Goal: Transaction & Acquisition: Purchase product/service

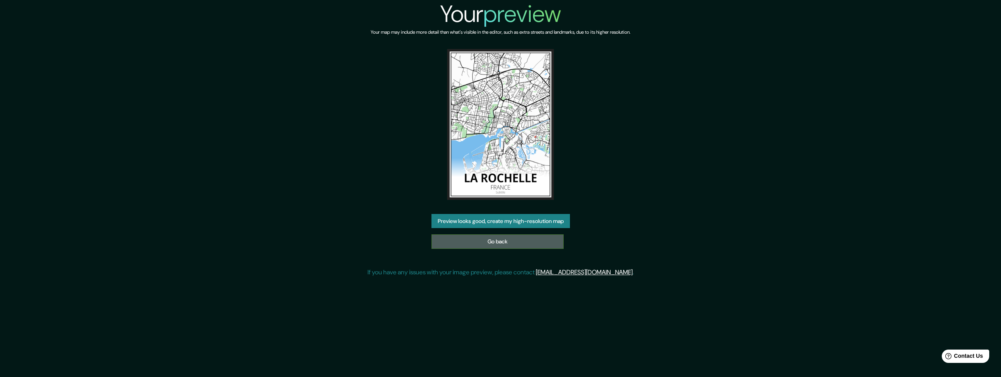
click at [487, 242] on link "Go back" at bounding box center [497, 241] width 132 height 15
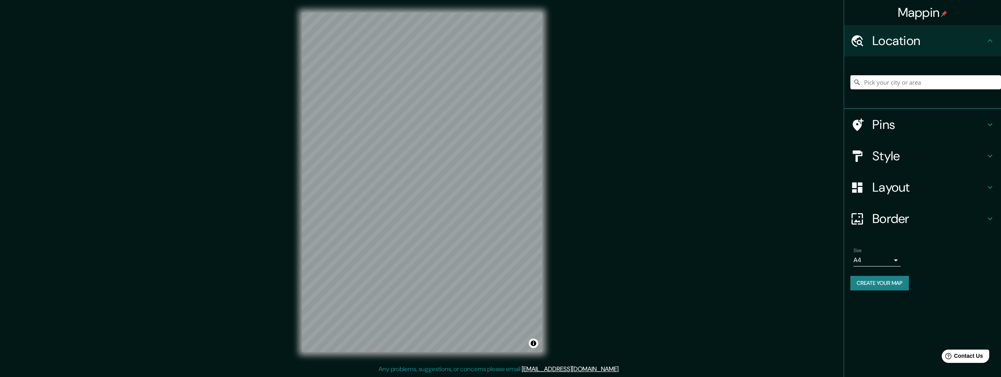
click at [872, 83] on input "Pick your city or area" at bounding box center [925, 82] width 151 height 14
click at [868, 83] on input "Pick your city or area" at bounding box center [925, 82] width 151 height 14
paste input "Hällefors"
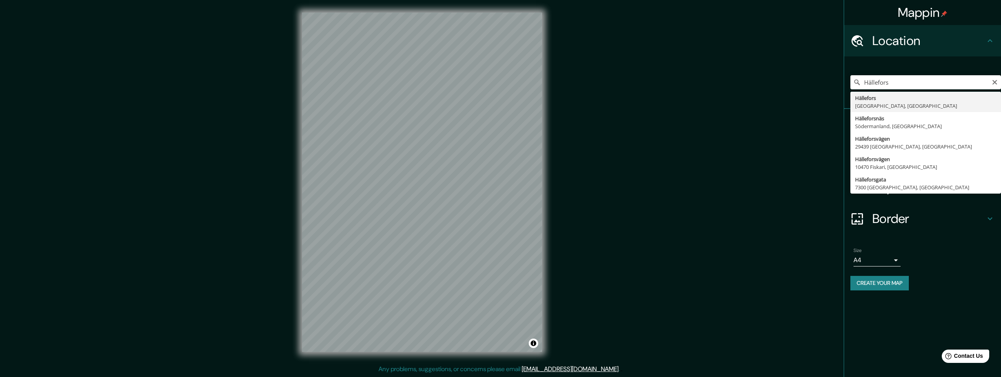
type input "Hällefors, Örebro, Sweden"
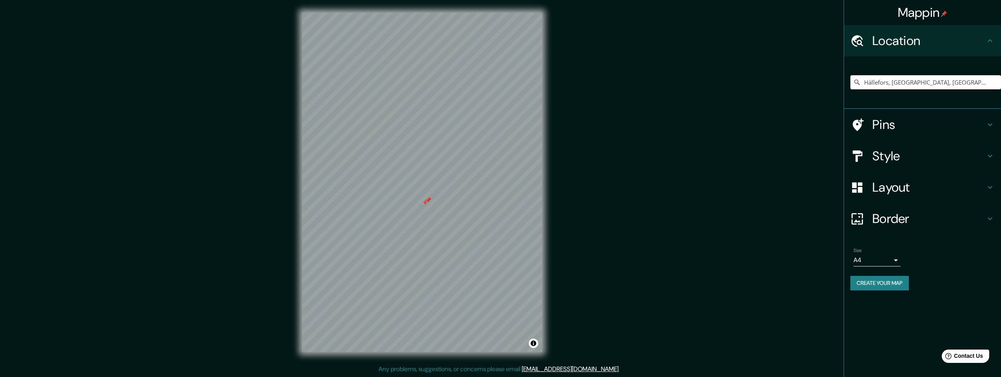
click at [427, 202] on div at bounding box center [428, 200] width 6 height 6
click at [427, 202] on div at bounding box center [425, 202] width 6 height 6
click at [885, 188] on h4 "Layout" at bounding box center [928, 188] width 113 height 16
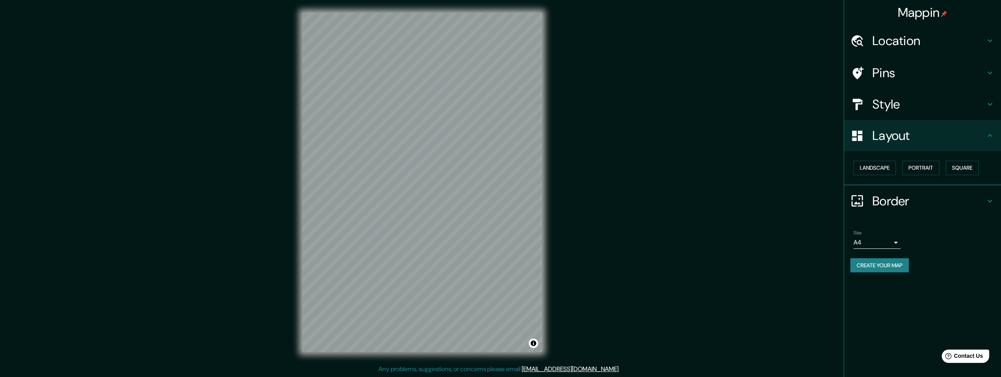
click at [883, 104] on h4 "Style" at bounding box center [928, 104] width 113 height 16
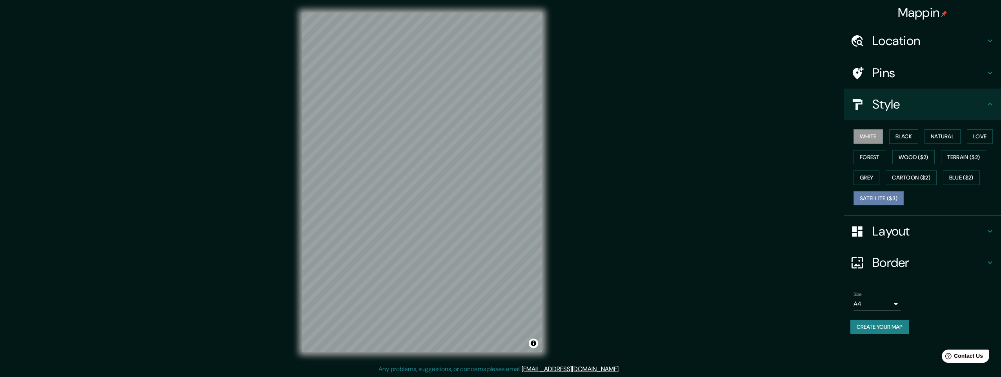
click at [882, 199] on button "Satellite ($3)" at bounding box center [878, 198] width 50 height 15
click at [521, 230] on div at bounding box center [519, 229] width 6 height 6
click at [940, 136] on button "Natural" at bounding box center [942, 136] width 36 height 15
click at [871, 158] on button "Forest" at bounding box center [869, 157] width 33 height 15
click at [393, 179] on div at bounding box center [393, 179] width 6 height 6
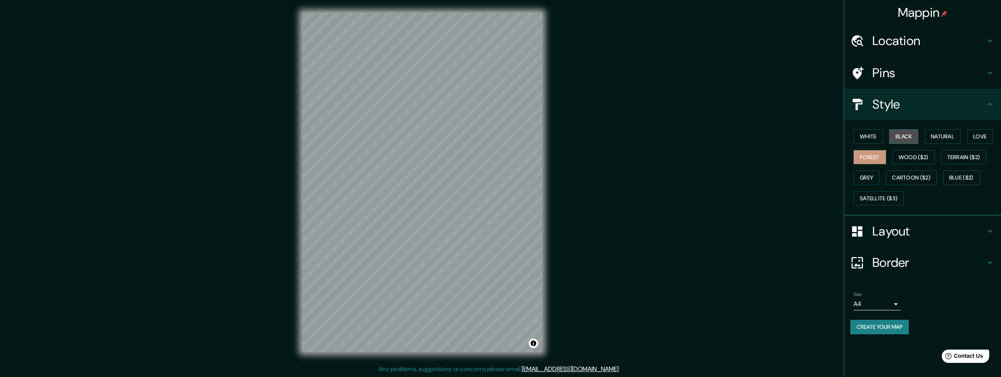
click at [904, 136] on button "Black" at bounding box center [903, 136] width 29 height 15
click at [902, 155] on button "Wood ($2)" at bounding box center [913, 157] width 42 height 15
click at [458, 222] on div at bounding box center [458, 223] width 6 height 6
click at [463, 223] on div at bounding box center [463, 223] width 6 height 6
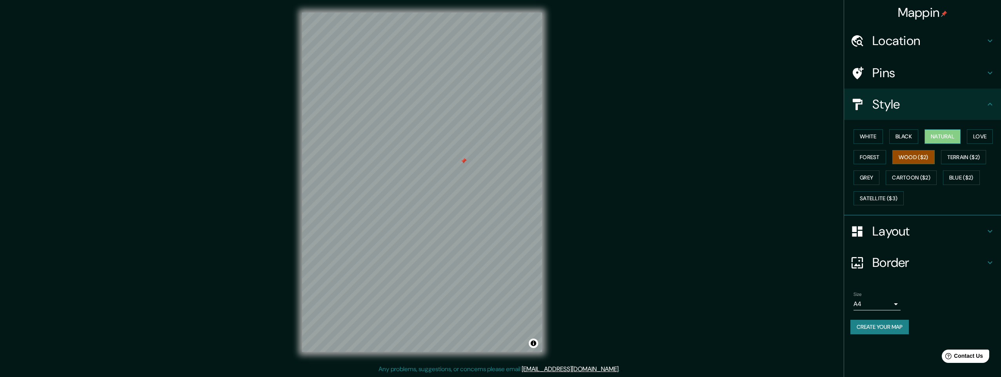
click at [942, 135] on button "Natural" at bounding box center [942, 136] width 36 height 15
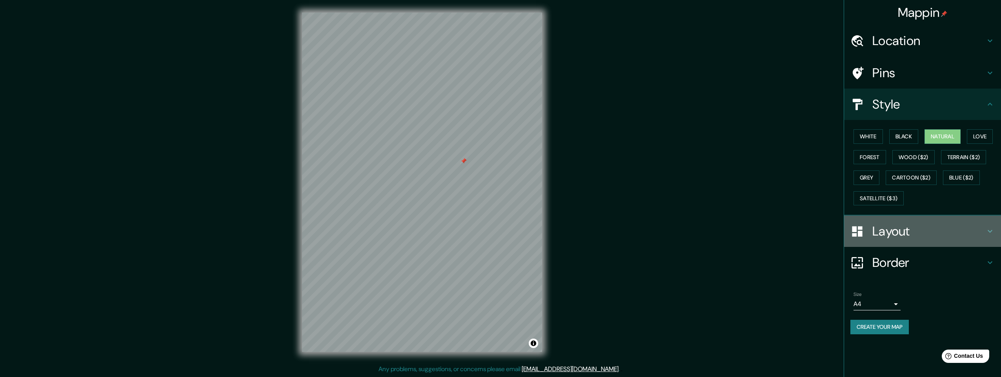
click at [888, 234] on h4 "Layout" at bounding box center [928, 231] width 113 height 16
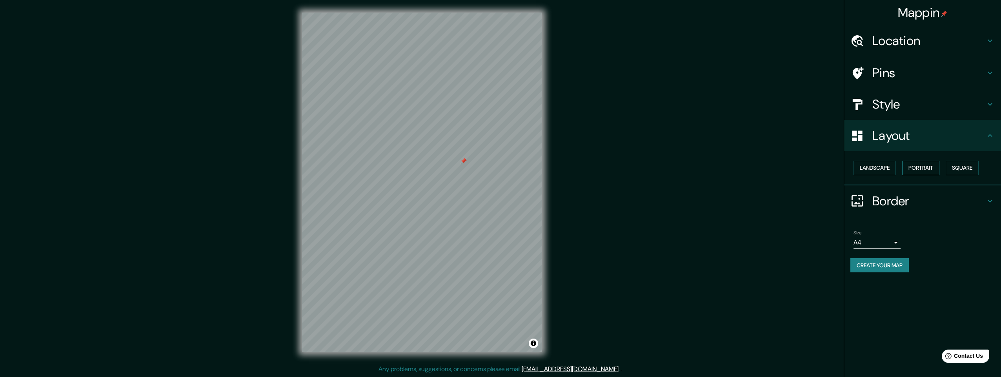
click at [917, 167] on button "Portrait" at bounding box center [920, 168] width 37 height 15
click at [884, 168] on button "Landscape" at bounding box center [874, 168] width 42 height 15
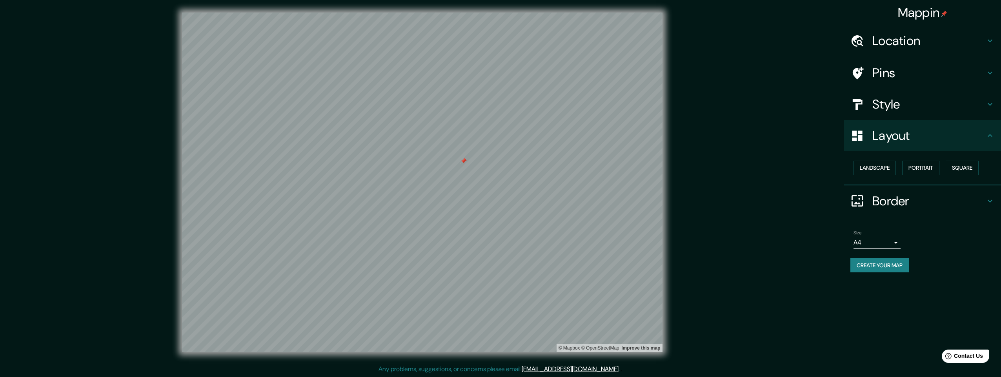
click at [887, 202] on h4 "Border" at bounding box center [928, 201] width 113 height 16
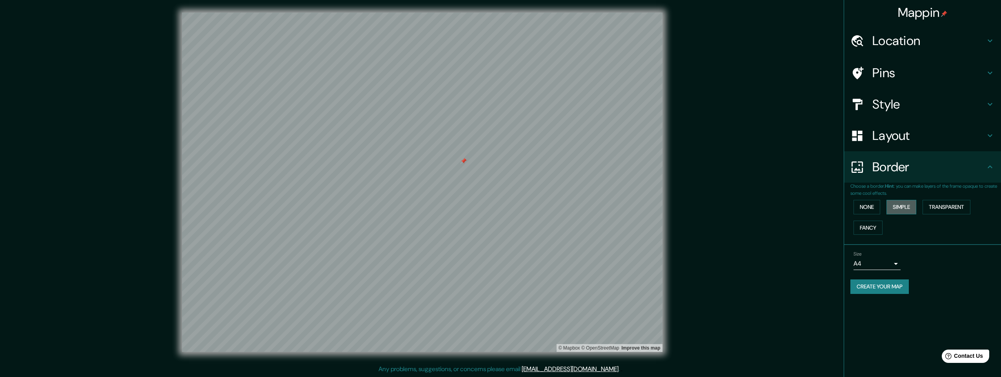
click at [900, 205] on button "Simple" at bounding box center [901, 207] width 30 height 15
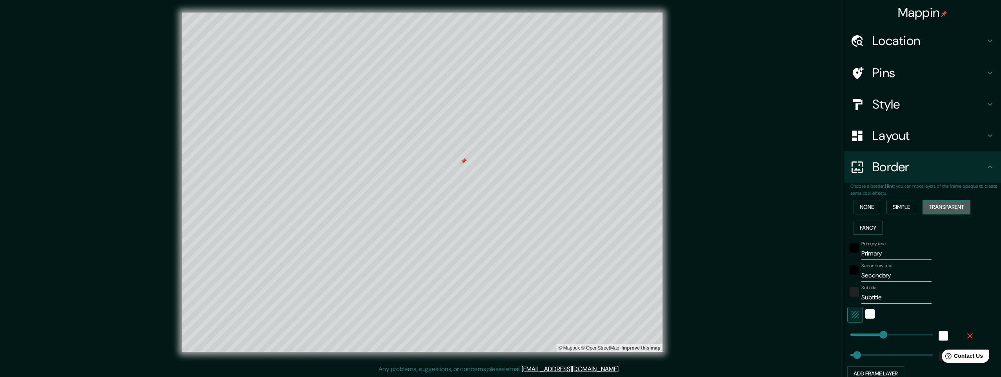
click at [933, 208] on button "Transparent" at bounding box center [946, 207] width 48 height 15
click at [897, 209] on button "Simple" at bounding box center [901, 207] width 30 height 15
click at [936, 207] on button "Transparent" at bounding box center [946, 207] width 48 height 15
click at [868, 231] on button "Fancy" at bounding box center [867, 228] width 29 height 15
click at [861, 209] on button "None" at bounding box center [866, 207] width 27 height 15
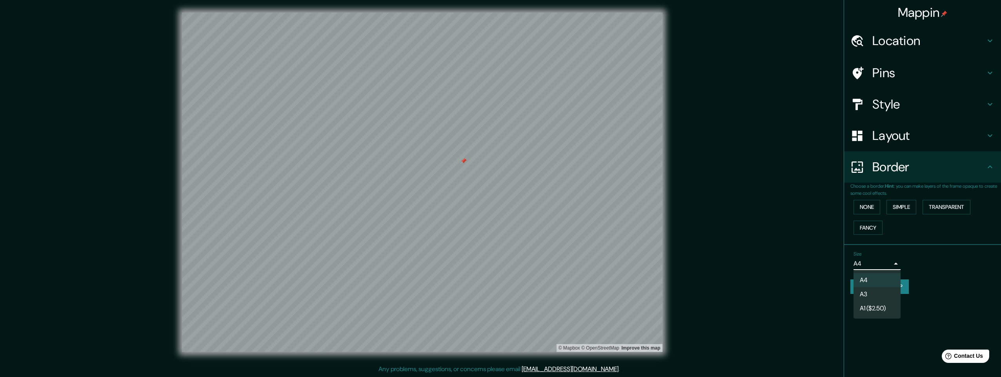
click at [887, 265] on body "Mappin Location Hällefors, Örebro, Sweden Pins Style Layout Border Choose a bor…" at bounding box center [500, 188] width 1001 height 377
click at [885, 43] on div at bounding box center [500, 188] width 1001 height 377
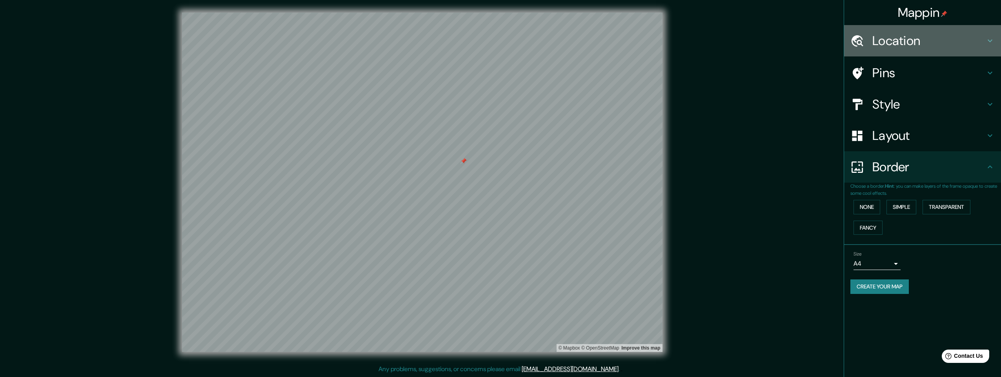
click at [885, 43] on h4 "Location" at bounding box center [928, 41] width 113 height 16
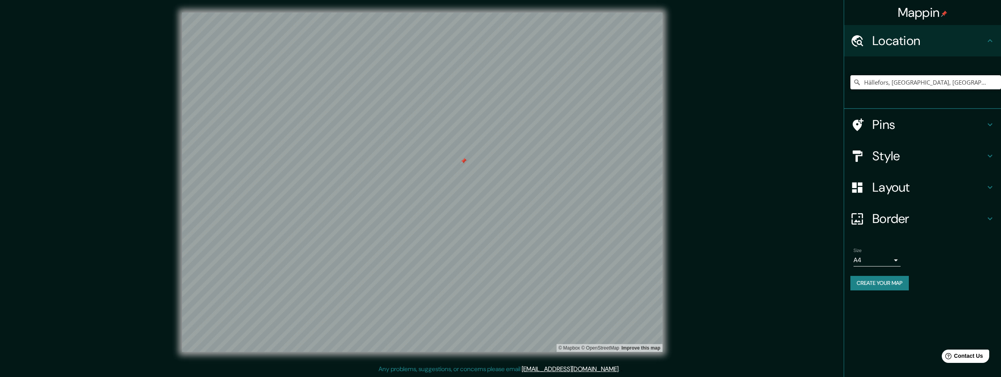
drag, startPoint x: 940, startPoint y: 82, endPoint x: 838, endPoint y: 90, distance: 102.3
click at [838, 90] on div "Mappin Location Hällefors, Örebro, Sweden Pins Style Layout Border Choose a bor…" at bounding box center [500, 188] width 1001 height 377
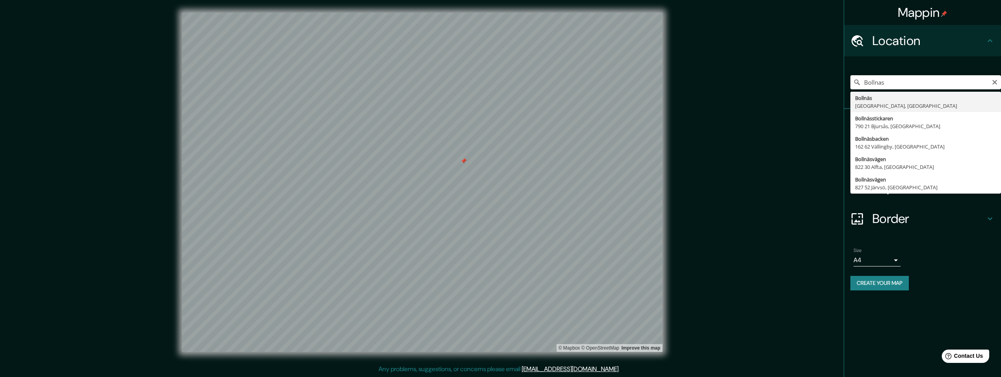
type input "Bollnäs, Gävleborg, Sweden"
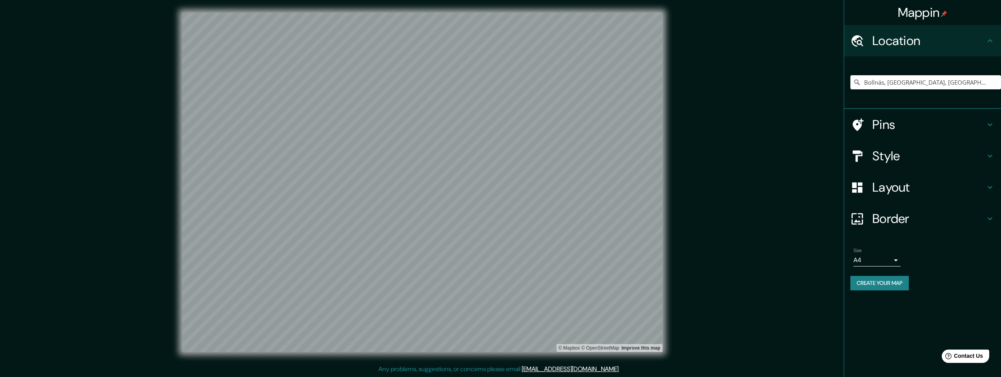
click at [884, 156] on h4 "Style" at bounding box center [928, 156] width 113 height 16
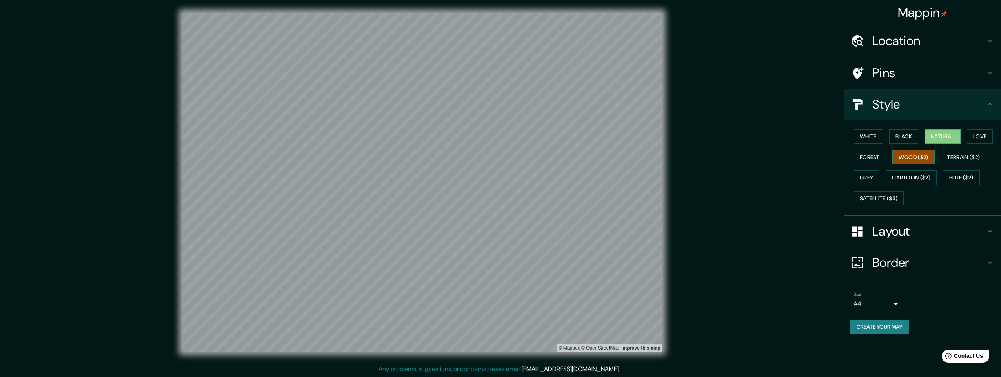
click at [910, 156] on button "Wood ($2)" at bounding box center [913, 157] width 42 height 15
click at [866, 137] on button "White" at bounding box center [867, 136] width 29 height 15
click at [941, 136] on button "Natural" at bounding box center [942, 136] width 36 height 15
